Goal: Browse casually

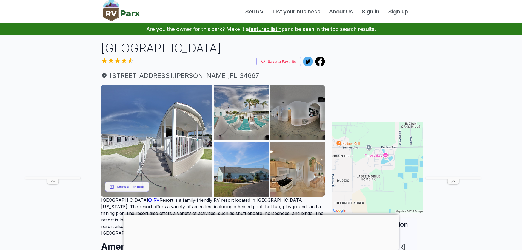
scroll to position [55, 0]
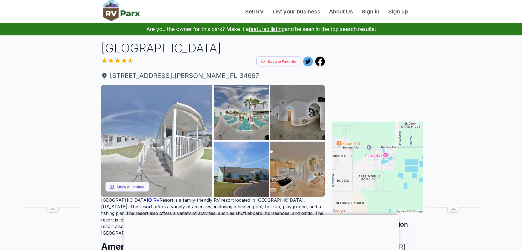
click at [166, 118] on img at bounding box center [157, 141] width 112 height 112
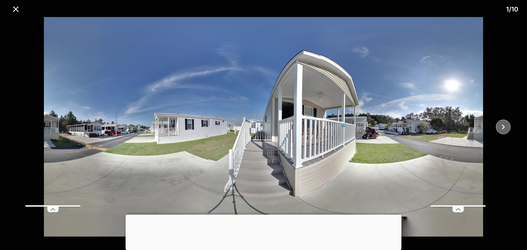
click at [504, 130] on icon "close" at bounding box center [503, 127] width 10 height 10
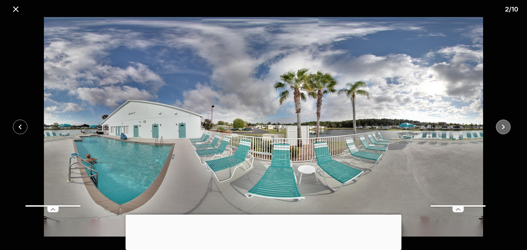
click at [504, 130] on icon "close" at bounding box center [503, 127] width 10 height 10
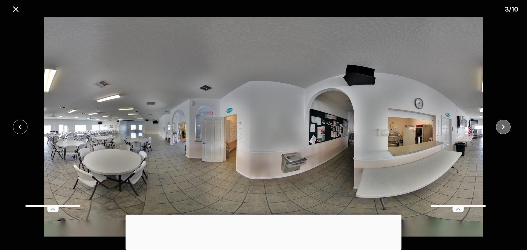
click at [504, 130] on icon "close" at bounding box center [503, 127] width 10 height 10
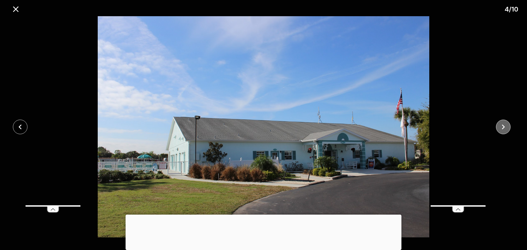
click at [504, 130] on icon "close" at bounding box center [503, 127] width 10 height 10
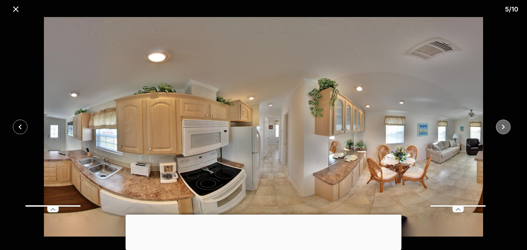
click at [504, 130] on icon "close" at bounding box center [503, 127] width 10 height 10
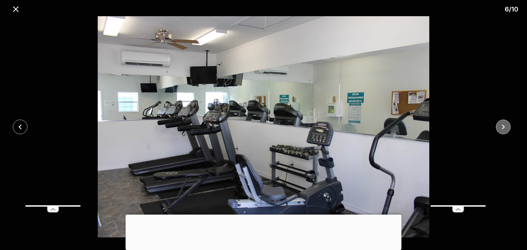
click at [504, 130] on icon "close" at bounding box center [503, 127] width 10 height 10
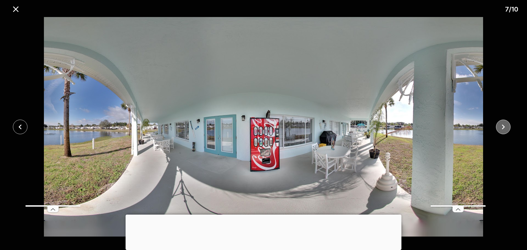
click at [504, 130] on icon "close" at bounding box center [503, 127] width 10 height 10
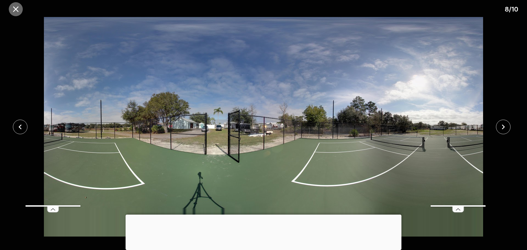
click at [19, 9] on icon "close" at bounding box center [16, 9] width 10 height 10
